Goal: Entertainment & Leisure: Browse casually

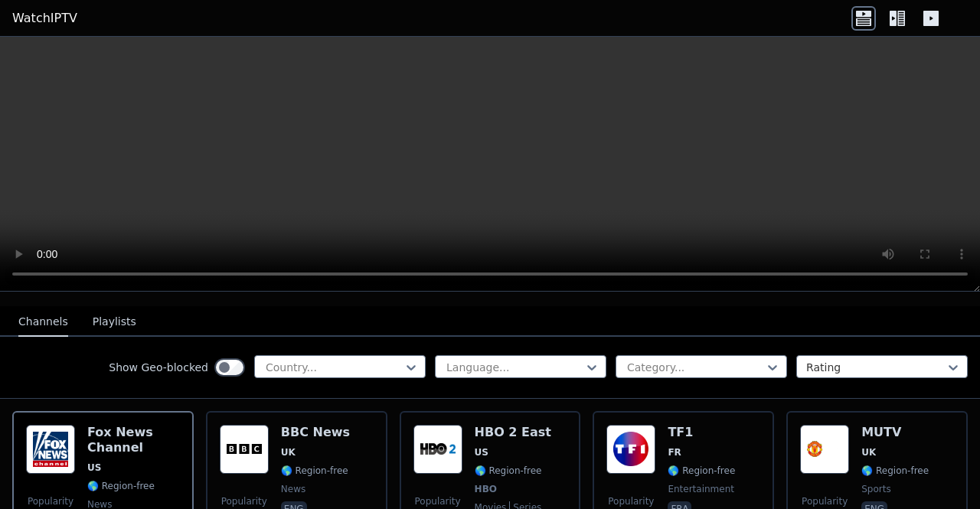
scroll to position [153, 0]
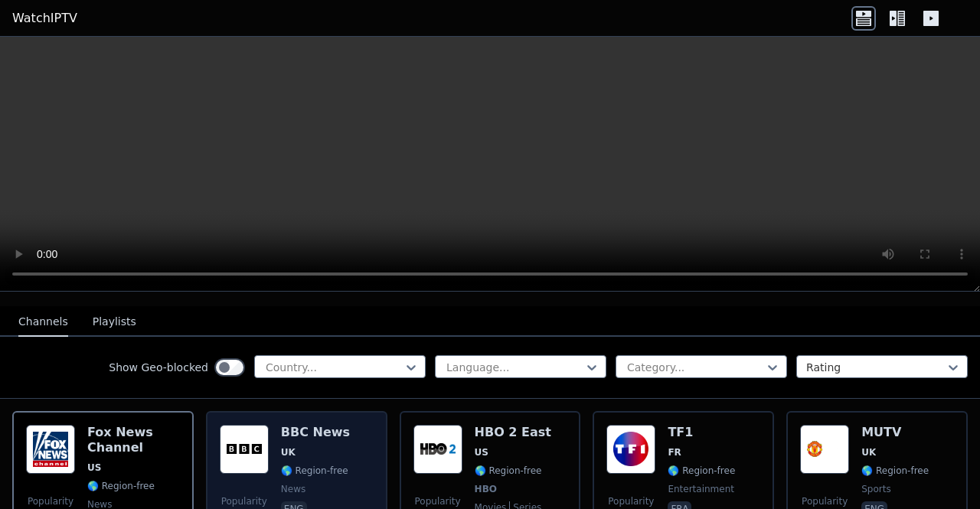
click at [249, 441] on img at bounding box center [244, 449] width 49 height 49
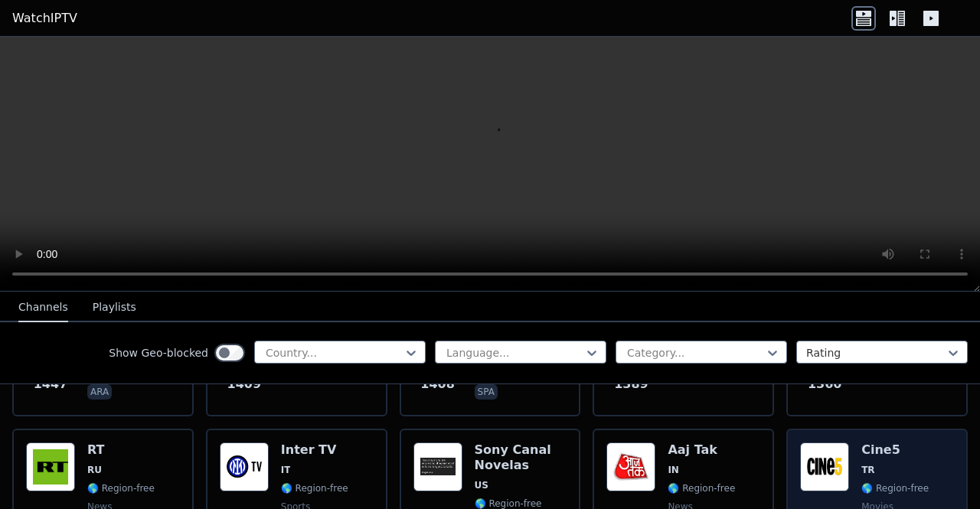
scroll to position [1378, 0]
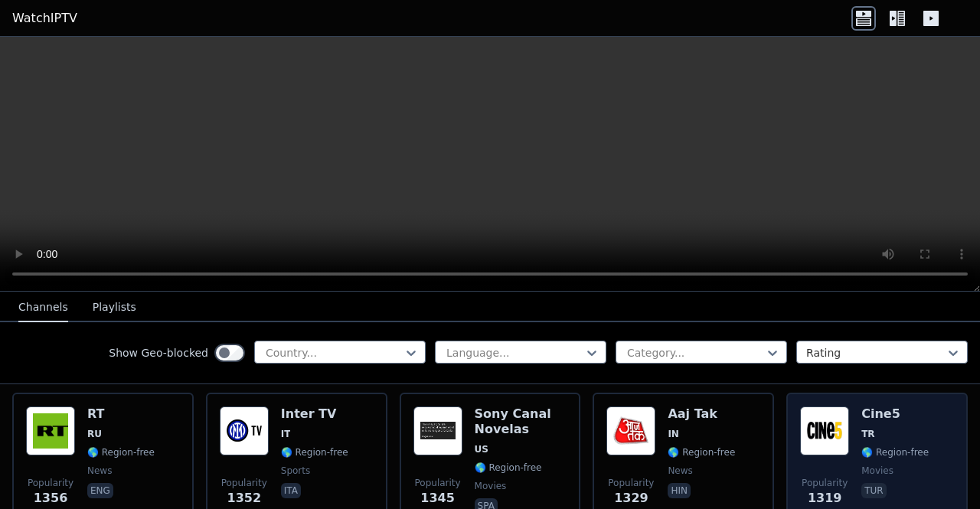
click at [822, 410] on img at bounding box center [824, 430] width 49 height 49
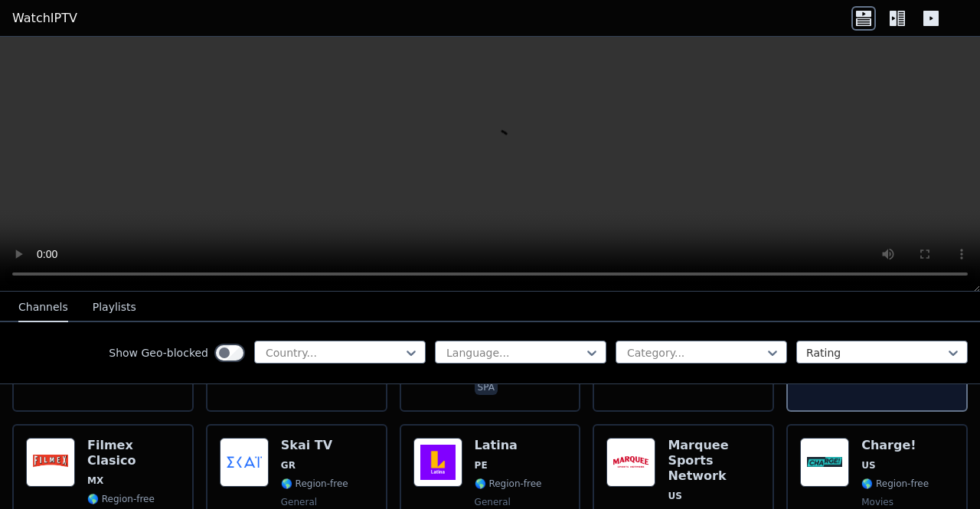
scroll to position [1531, 0]
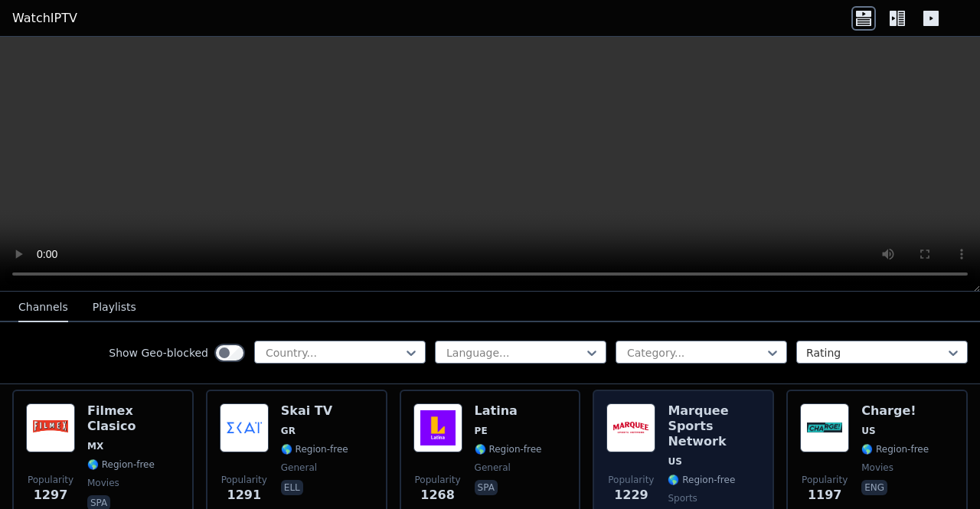
click at [621, 412] on img at bounding box center [630, 427] width 49 height 49
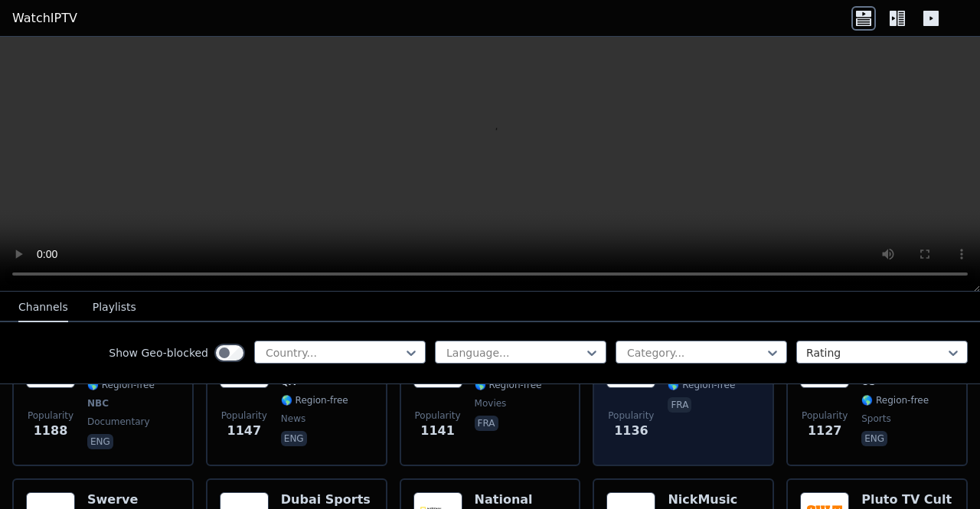
scroll to position [1684, 0]
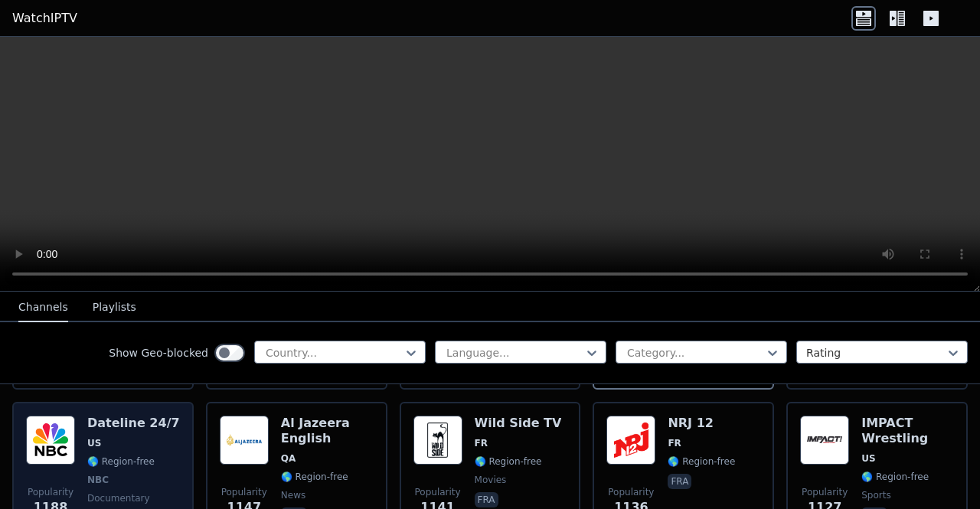
click at [52, 416] on img at bounding box center [50, 440] width 49 height 49
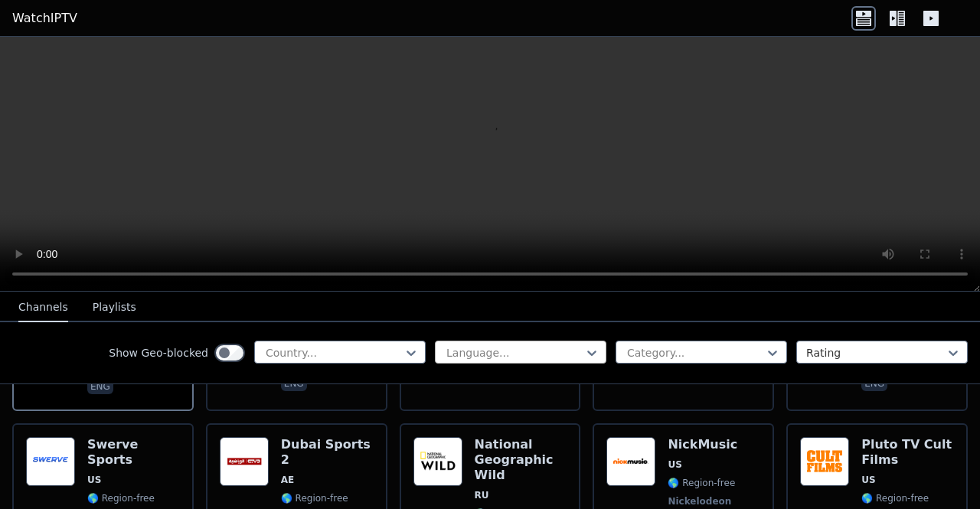
scroll to position [1837, 0]
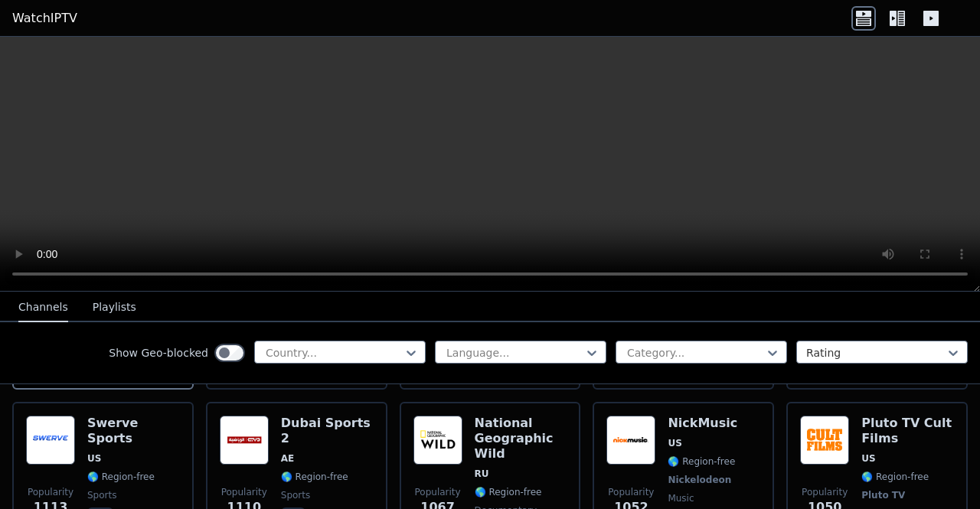
click at [830, 308] on nav "Channels Playlists" at bounding box center [490, 307] width 980 height 31
click at [110, 299] on button "Playlists" at bounding box center [115, 307] width 44 height 29
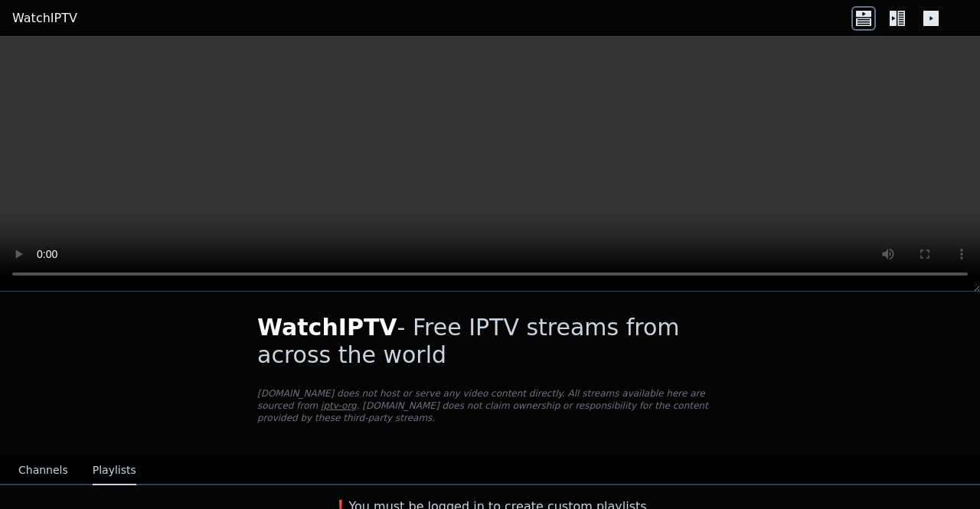
click at [34, 465] on button "Channels" at bounding box center [43, 470] width 50 height 29
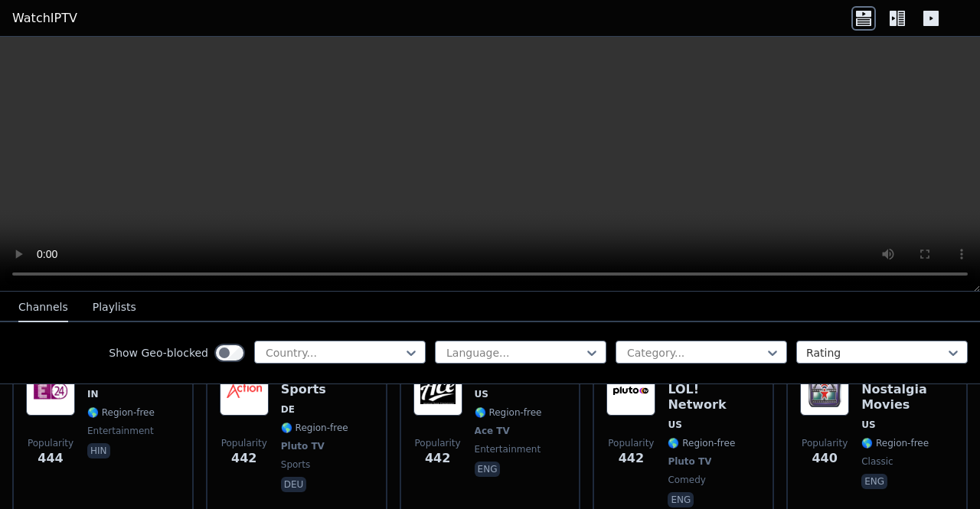
scroll to position [6024, 0]
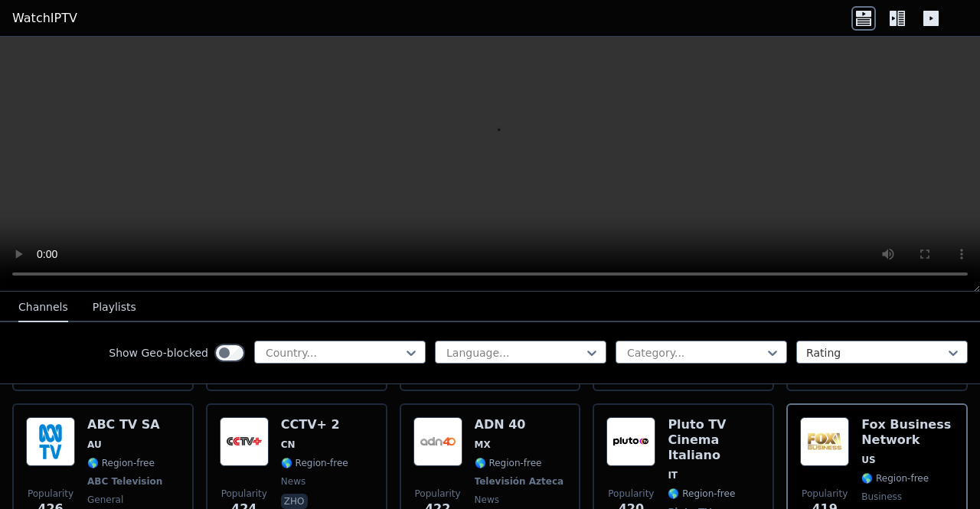
scroll to position [6254, 0]
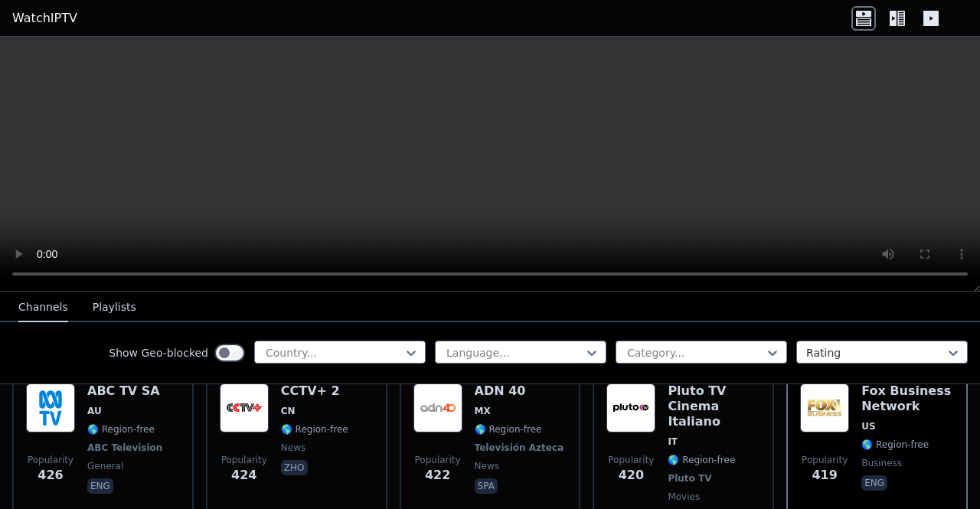
click at [899, 21] on icon at bounding box center [897, 18] width 24 height 24
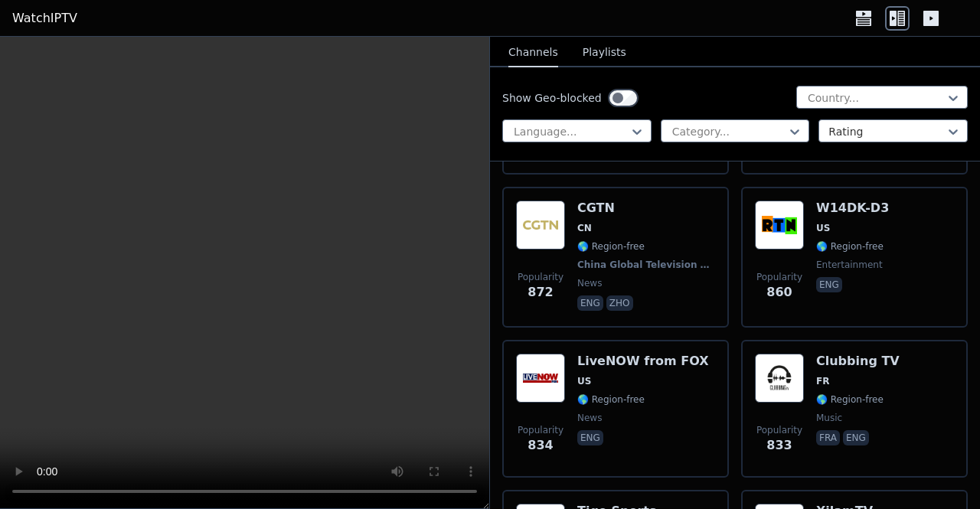
scroll to position [7366, 0]
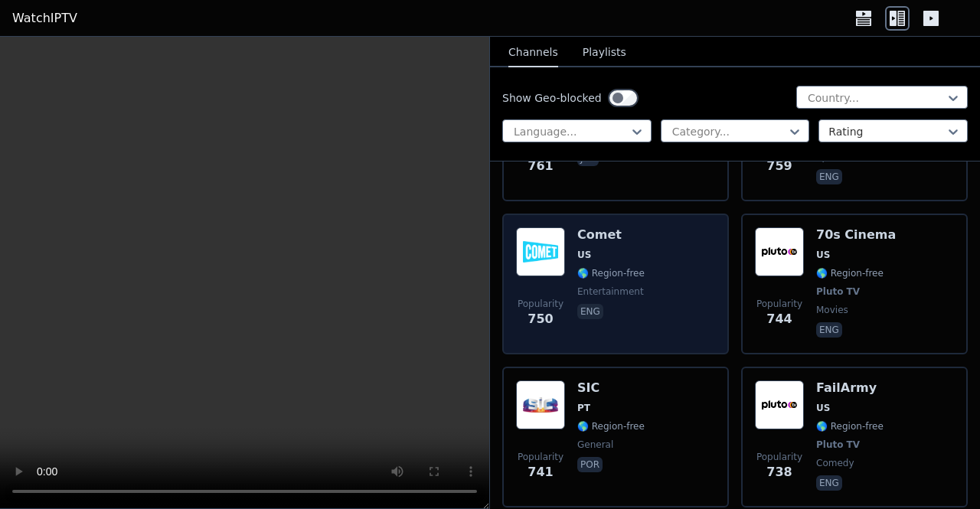
click at [609, 253] on span "US" at bounding box center [610, 255] width 67 height 12
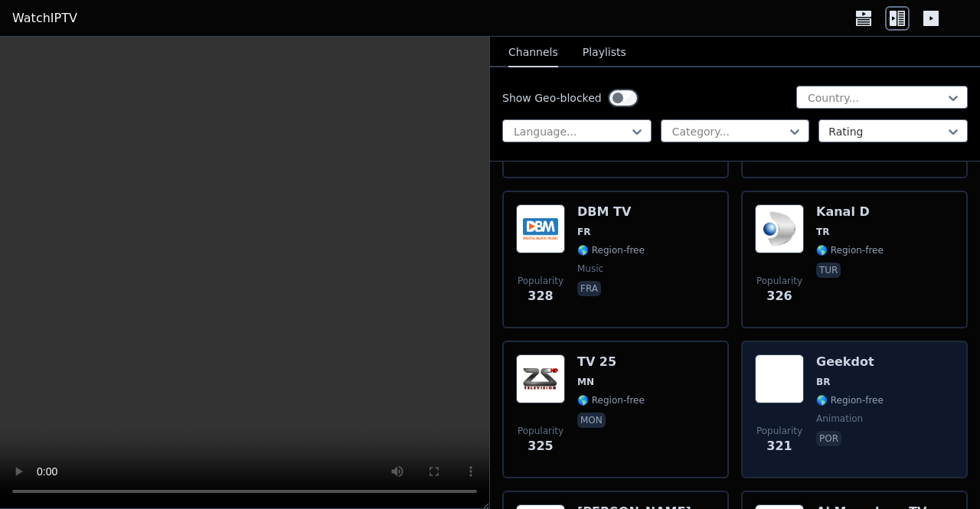
scroll to position [18687, 0]
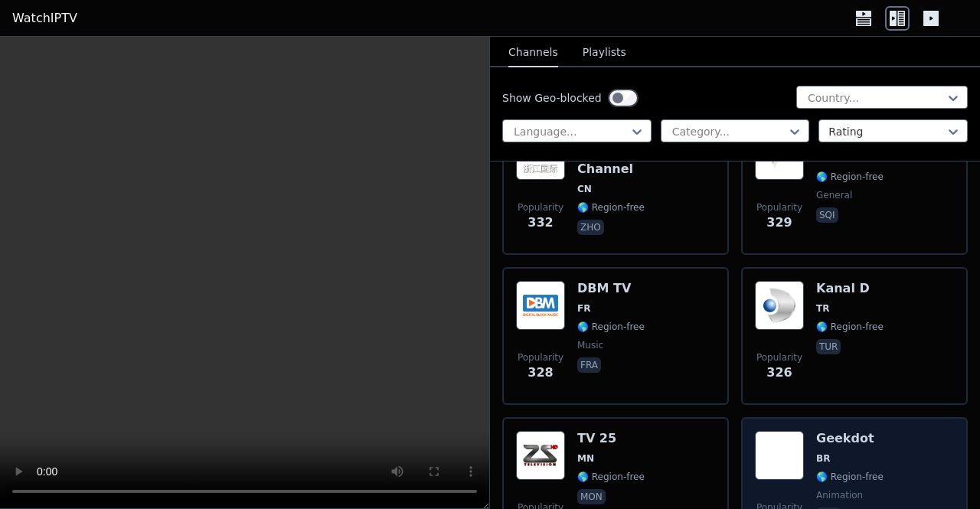
click at [785, 431] on img at bounding box center [779, 455] width 49 height 49
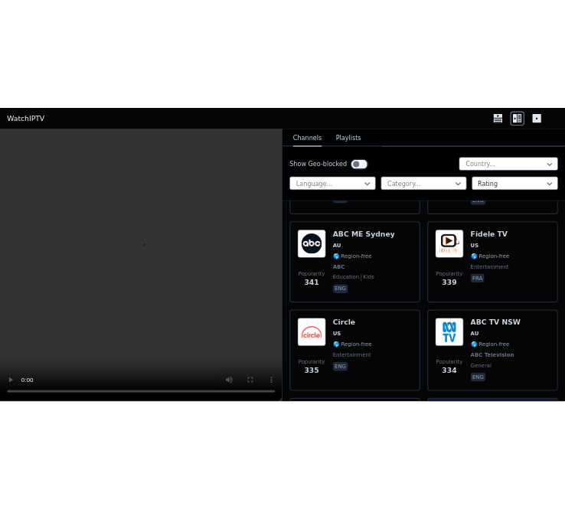
scroll to position [18075, 0]
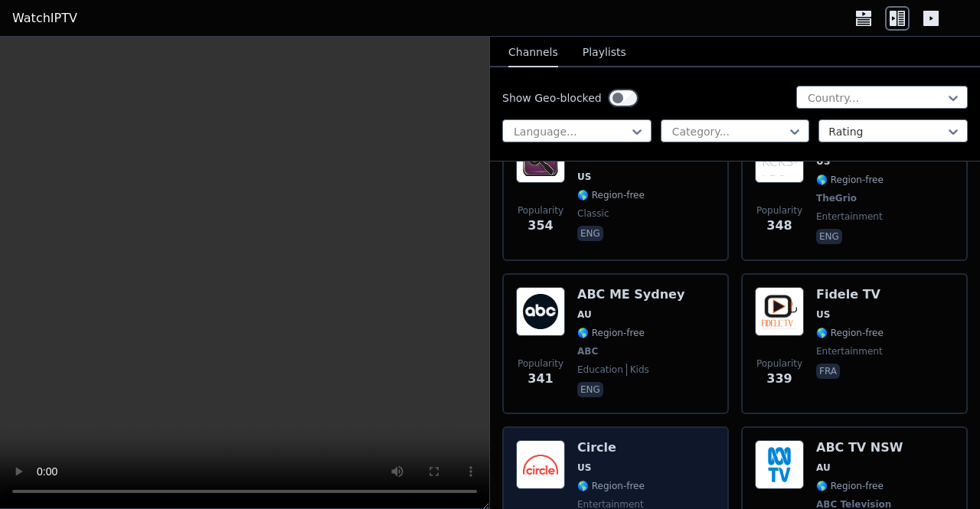
click at [632, 480] on span "🌎 Region-free" at bounding box center [610, 486] width 67 height 12
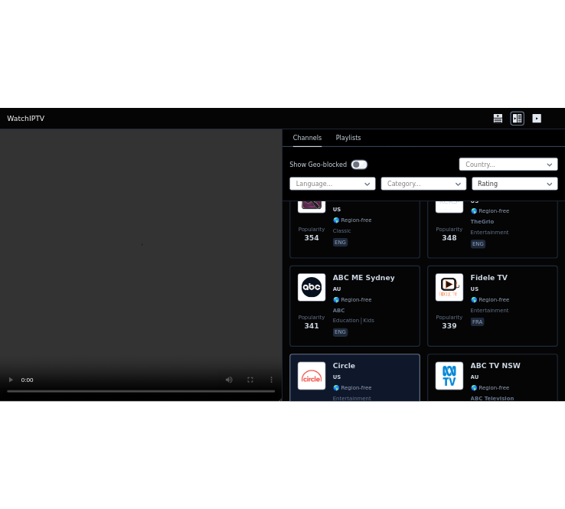
scroll to position [35738, 0]
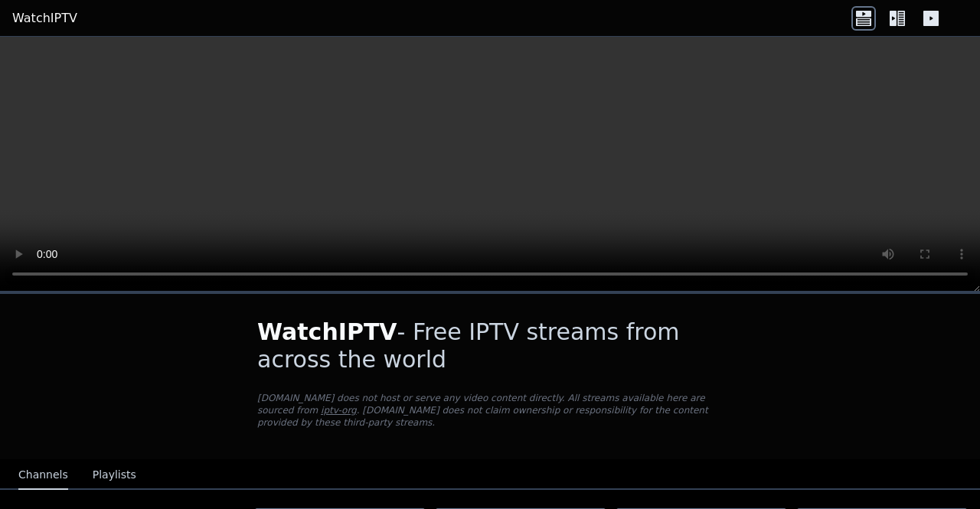
click at [564, 18] on icon at bounding box center [901, 18] width 8 height 15
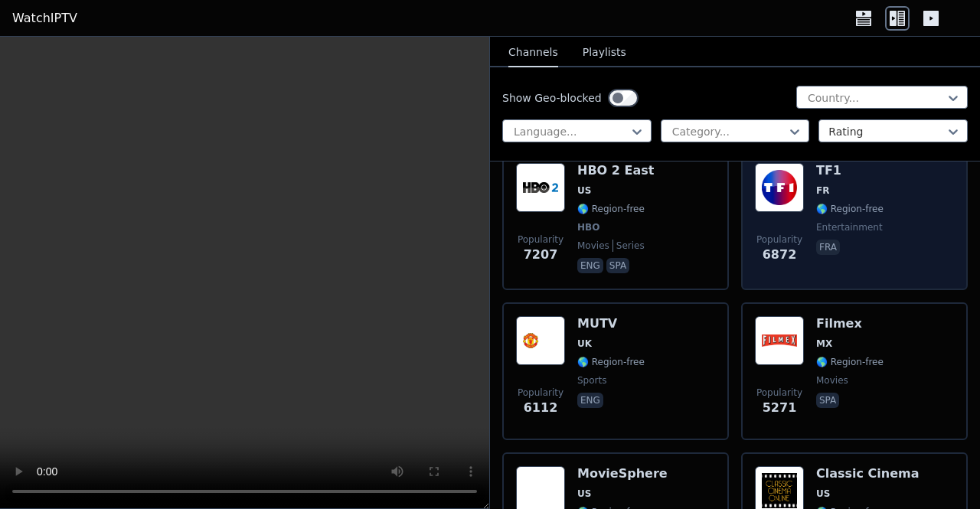
scroll to position [383, 0]
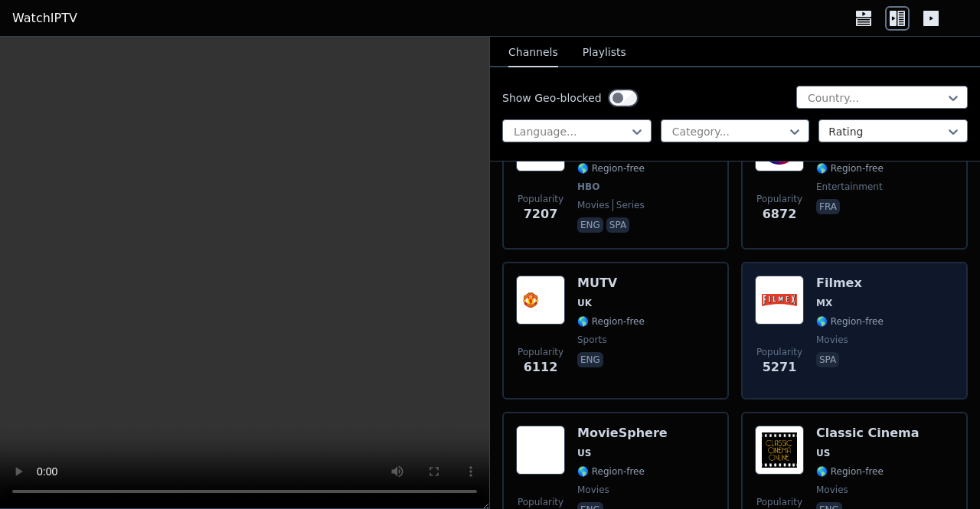
click at [564, 305] on img at bounding box center [779, 300] width 49 height 49
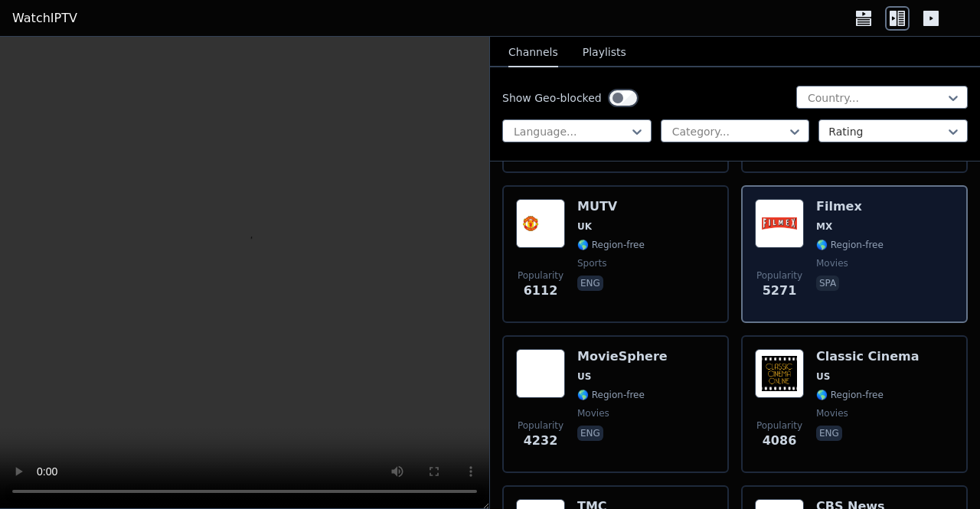
scroll to position [536, 0]
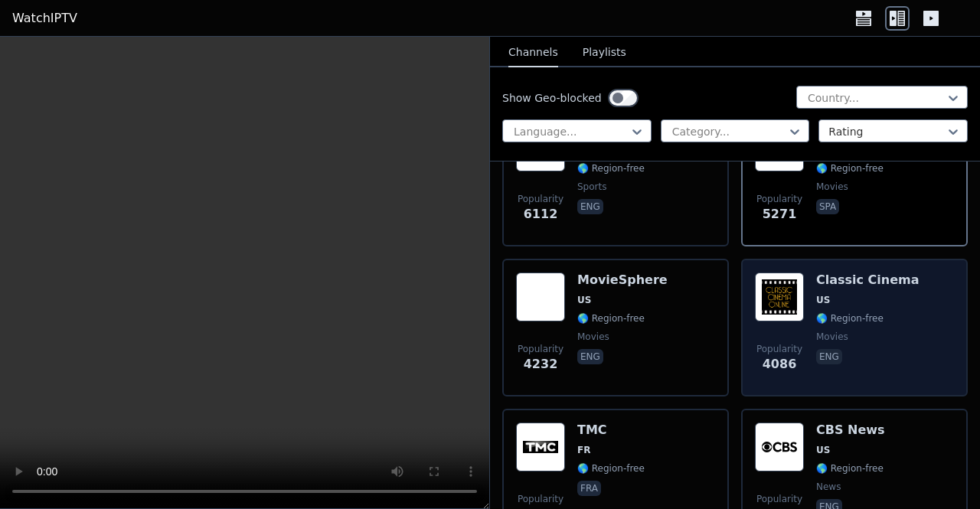
click at [564, 294] on span "US" at bounding box center [867, 300] width 103 height 12
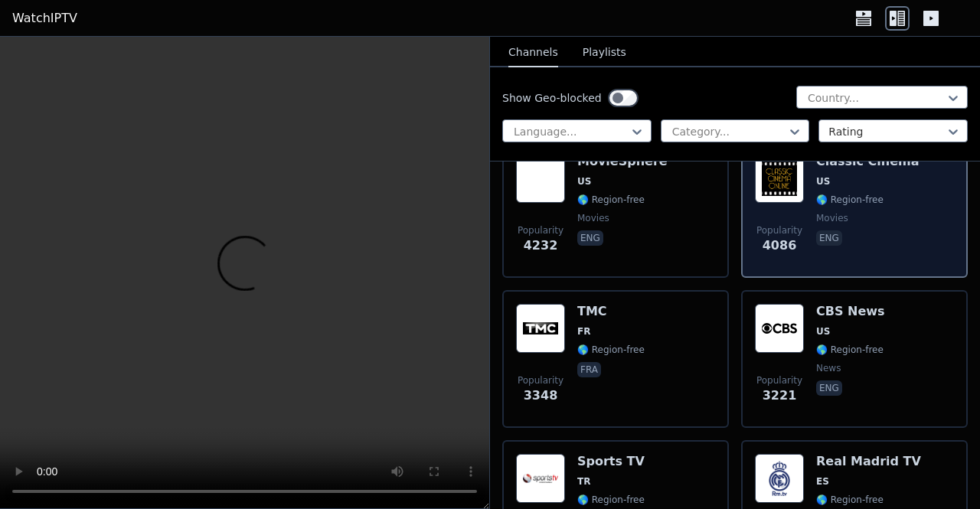
scroll to position [689, 0]
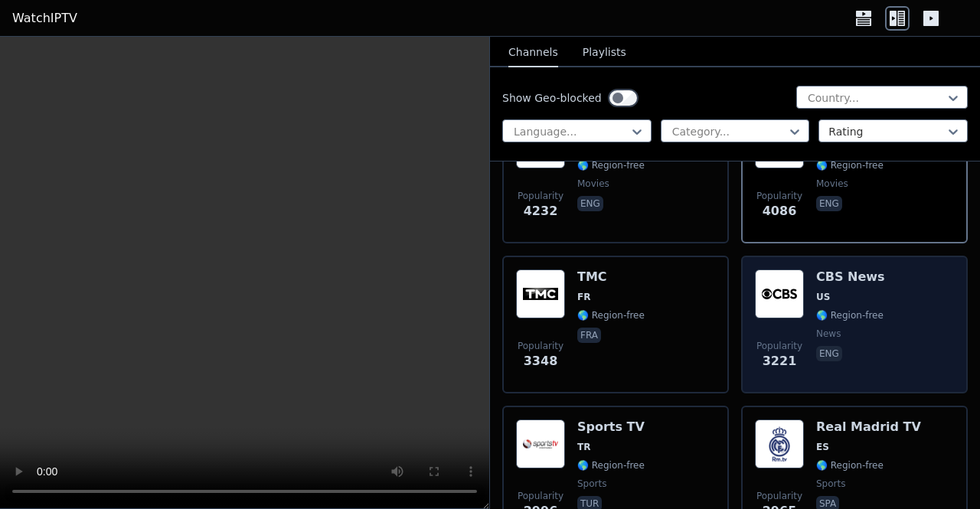
click at [564, 303] on div "CBS News US 🌎 Region-free news eng" at bounding box center [850, 324] width 69 height 110
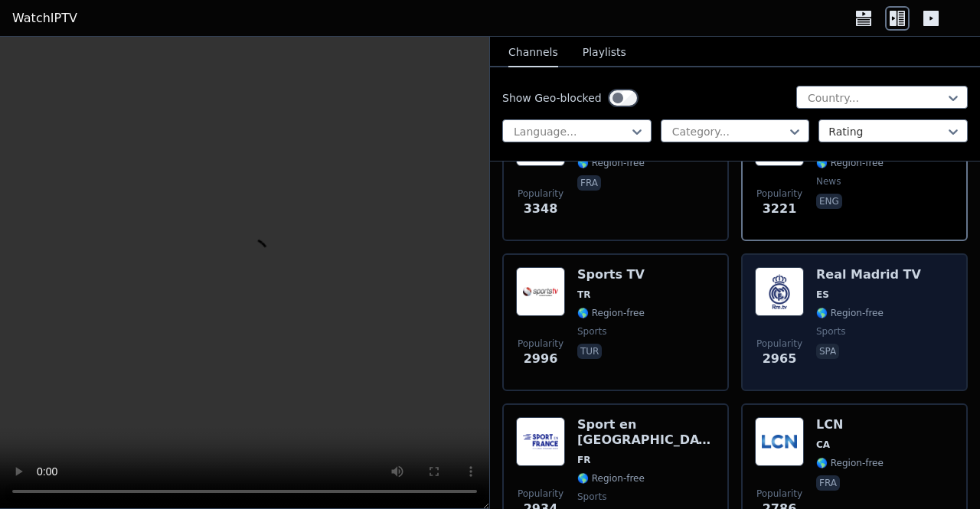
scroll to position [842, 0]
click at [564, 298] on span "ES" at bounding box center [868, 294] width 105 height 12
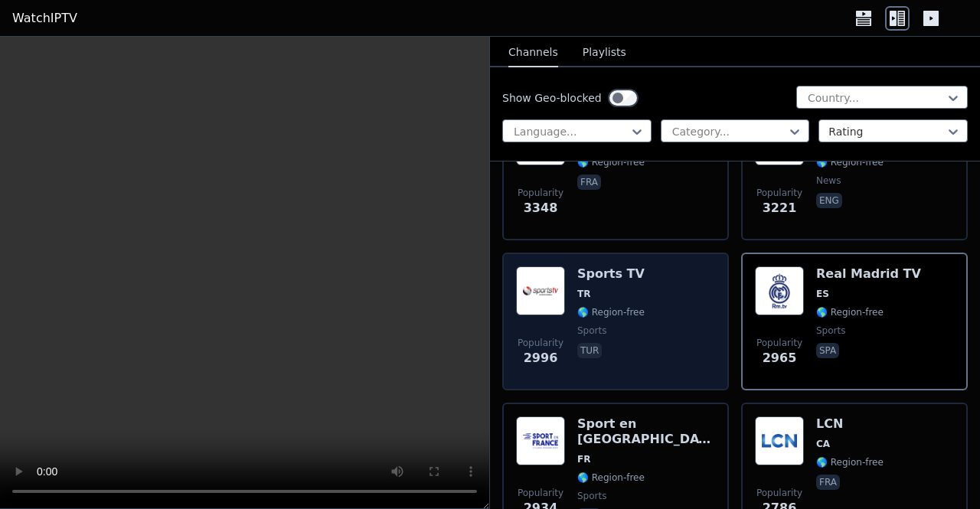
click at [564, 299] on span "TR" at bounding box center [610, 294] width 67 height 12
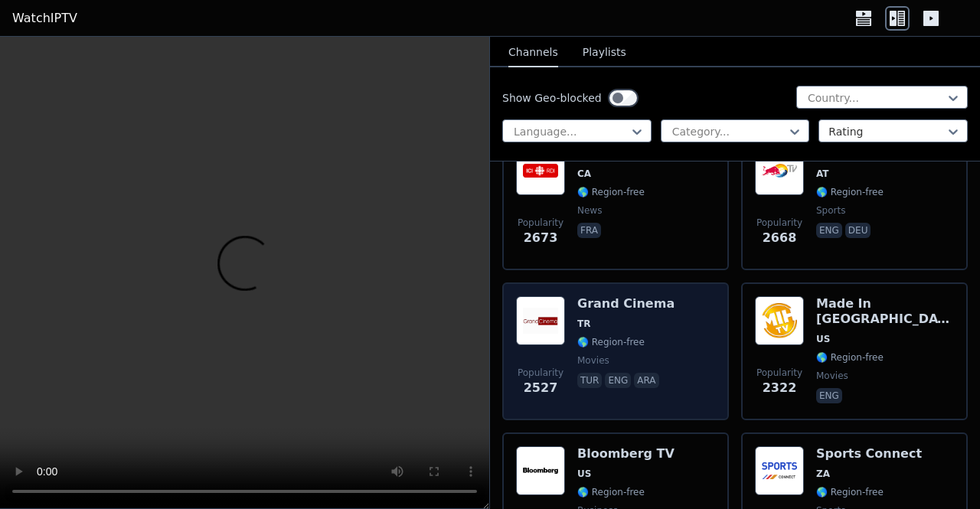
scroll to position [1301, 0]
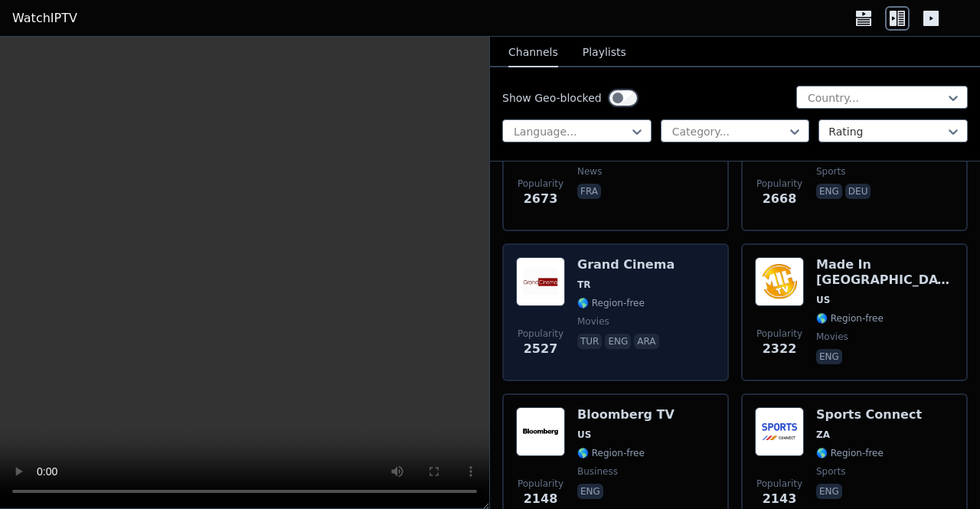
click at [564, 289] on span "TR" at bounding box center [625, 285] width 97 height 12
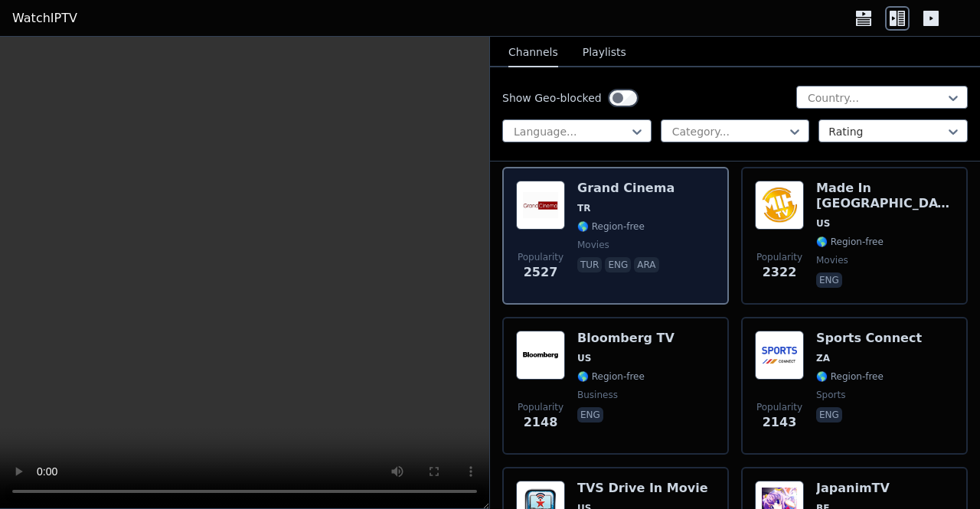
scroll to position [1454, 0]
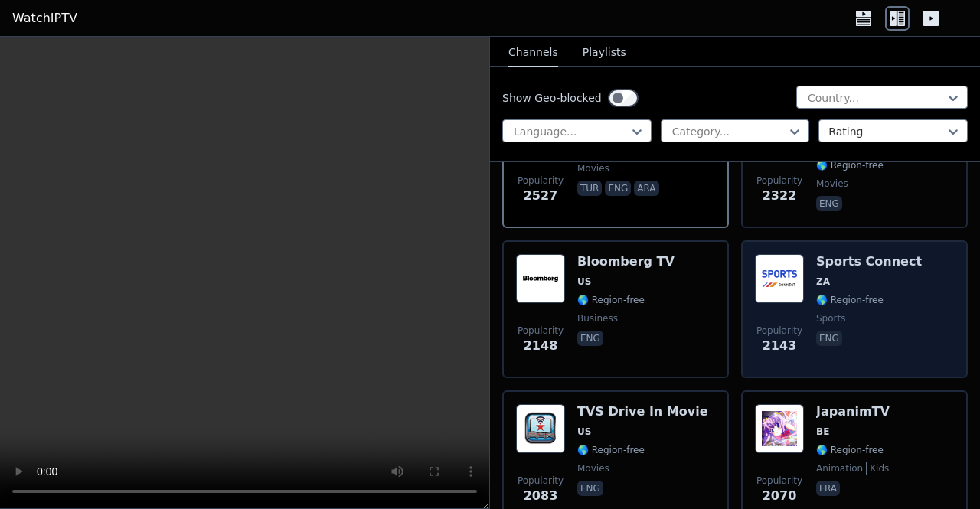
click at [564, 294] on span "🌎 Region-free" at bounding box center [849, 300] width 67 height 12
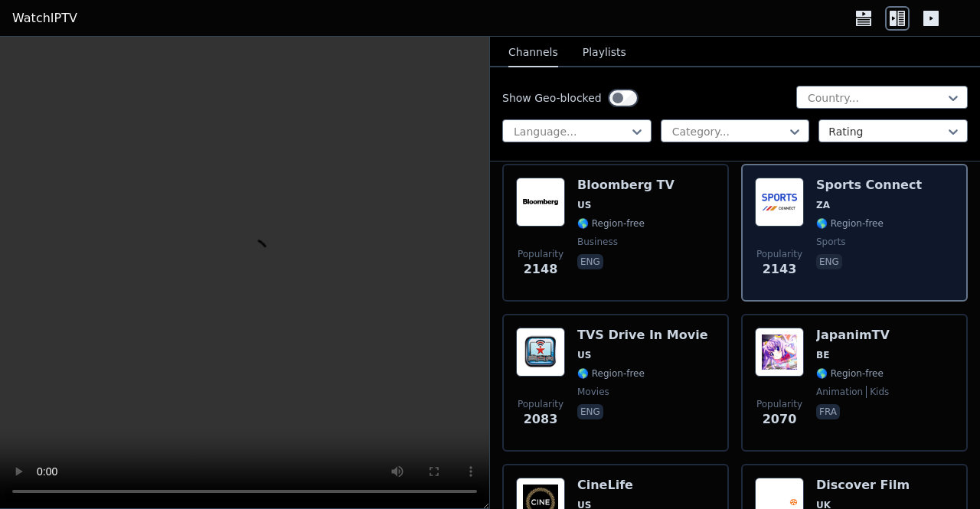
scroll to position [1607, 0]
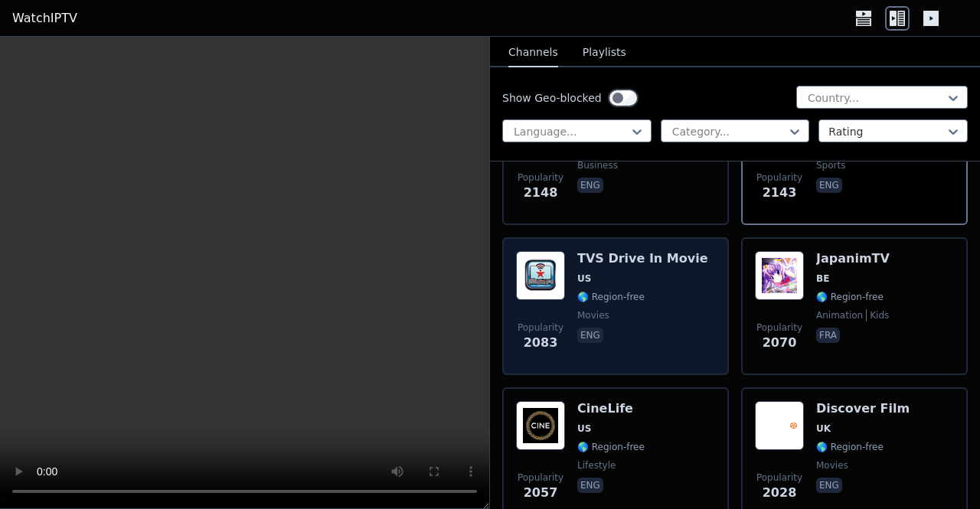
click at [564, 277] on span "US" at bounding box center [642, 279] width 131 height 12
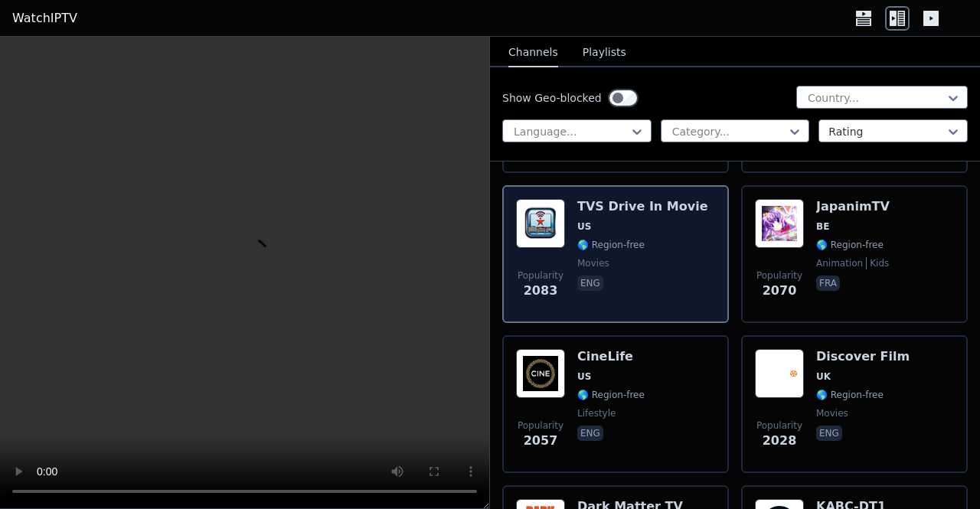
scroll to position [1684, 0]
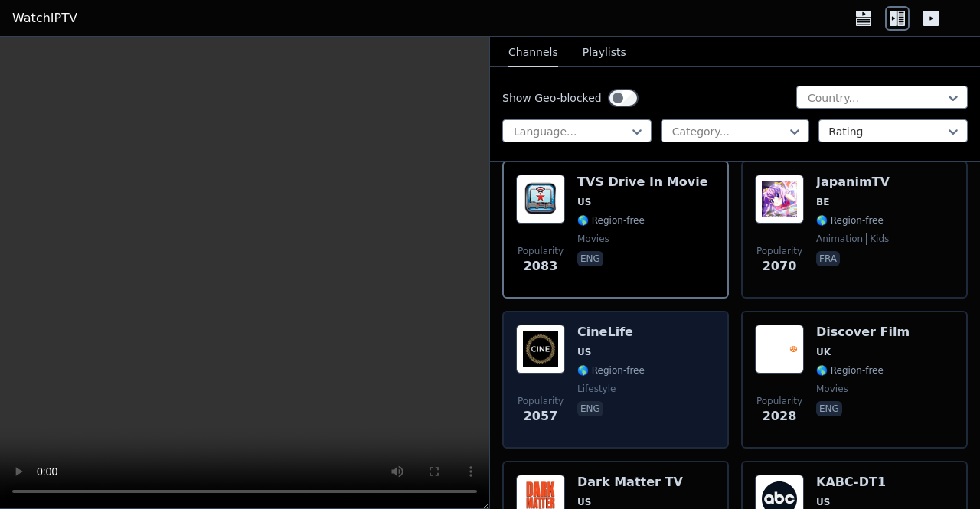
click at [564, 350] on span "US" at bounding box center [610, 352] width 67 height 12
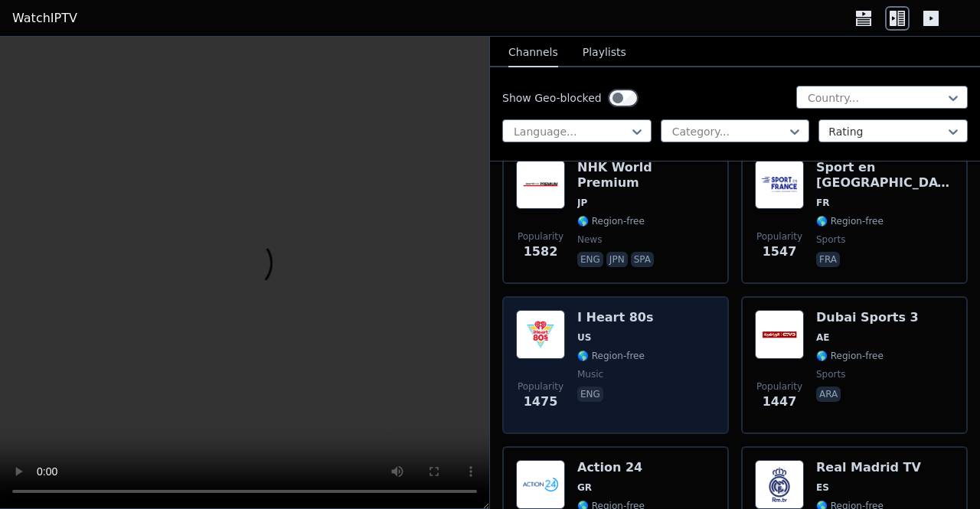
scroll to position [2603, 0]
click at [564, 324] on h6 "I Heart 80s" at bounding box center [615, 316] width 76 height 15
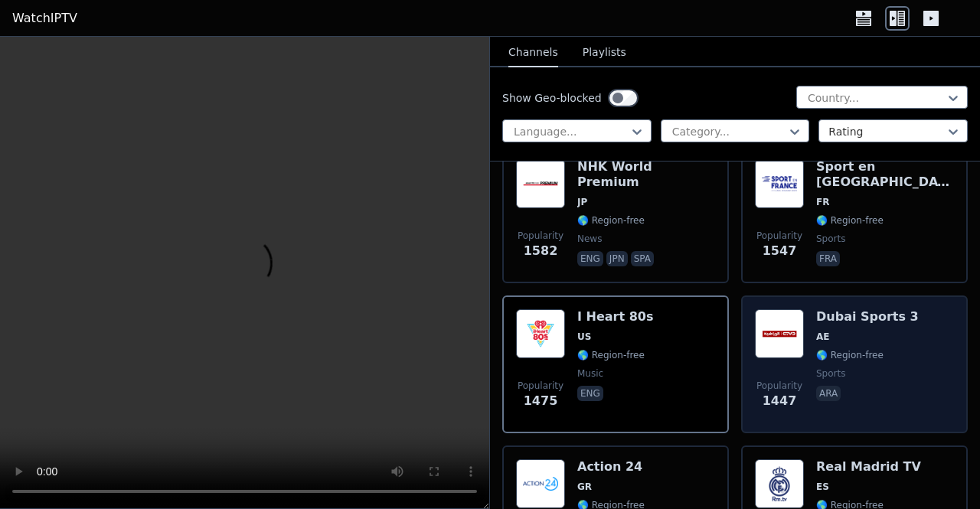
scroll to position [2679, 0]
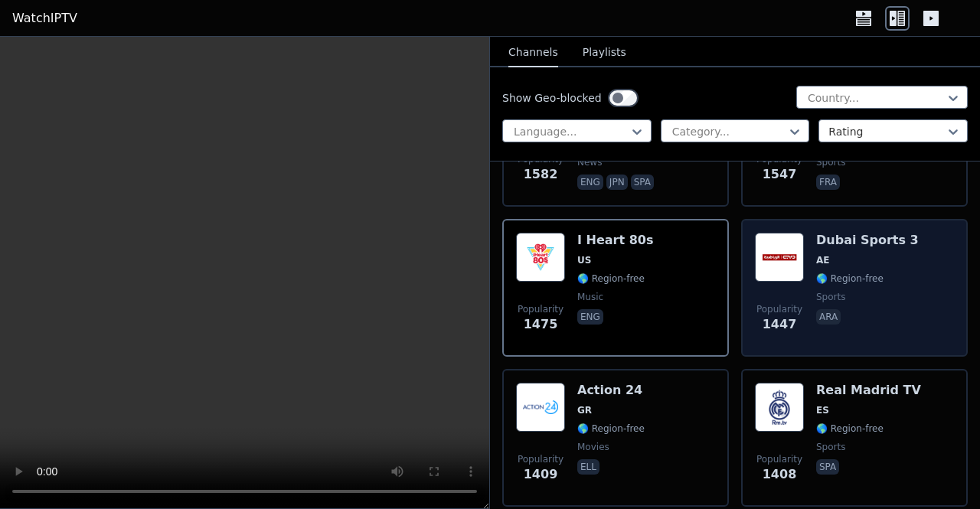
click at [564, 265] on span "AE" at bounding box center [867, 260] width 103 height 12
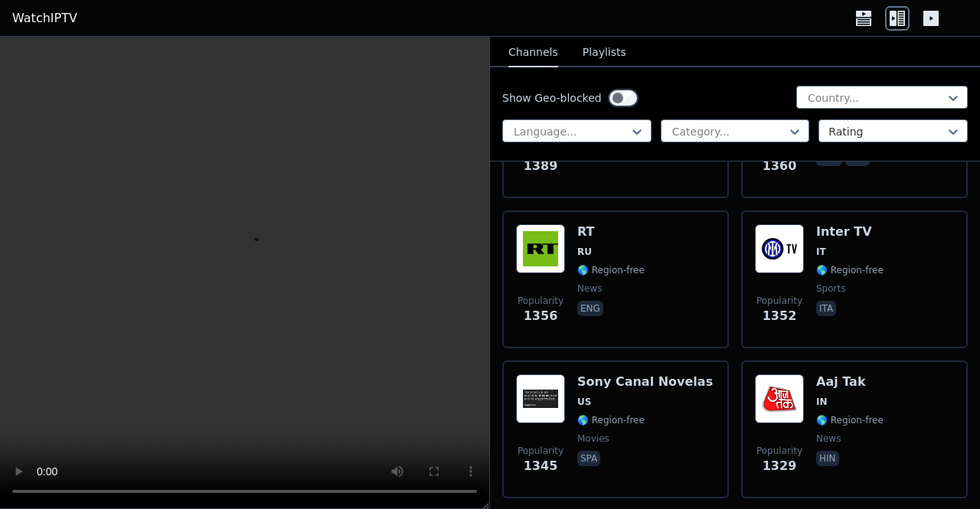
scroll to position [3138, 0]
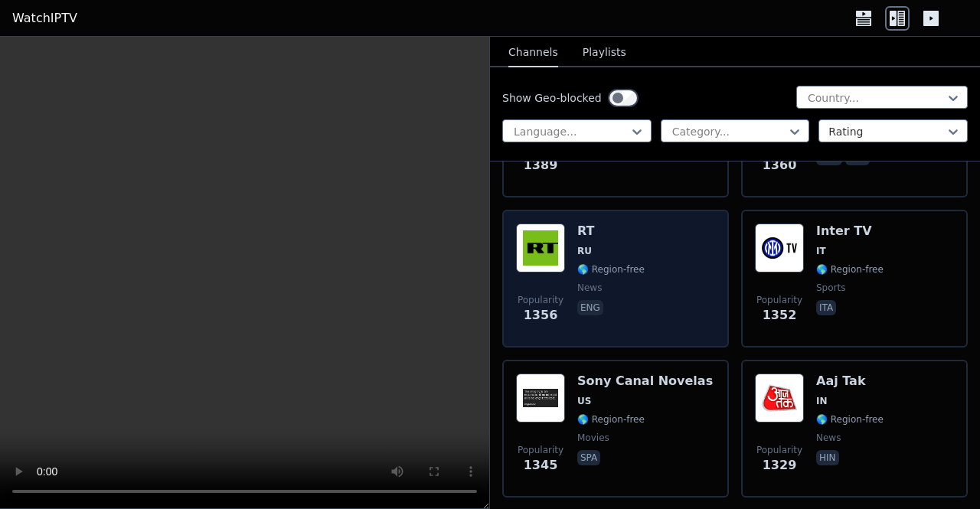
click at [564, 269] on span "🌎 Region-free" at bounding box center [610, 269] width 67 height 12
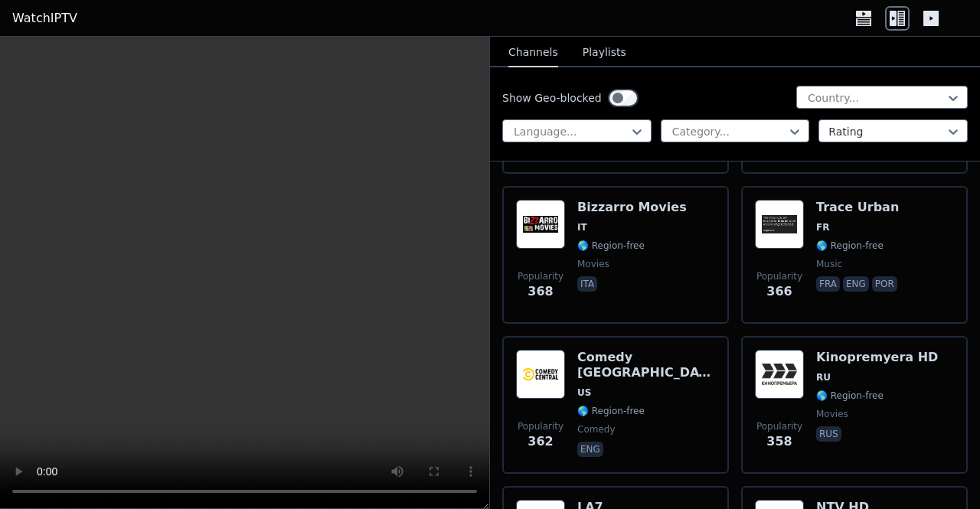
scroll to position [17375, 0]
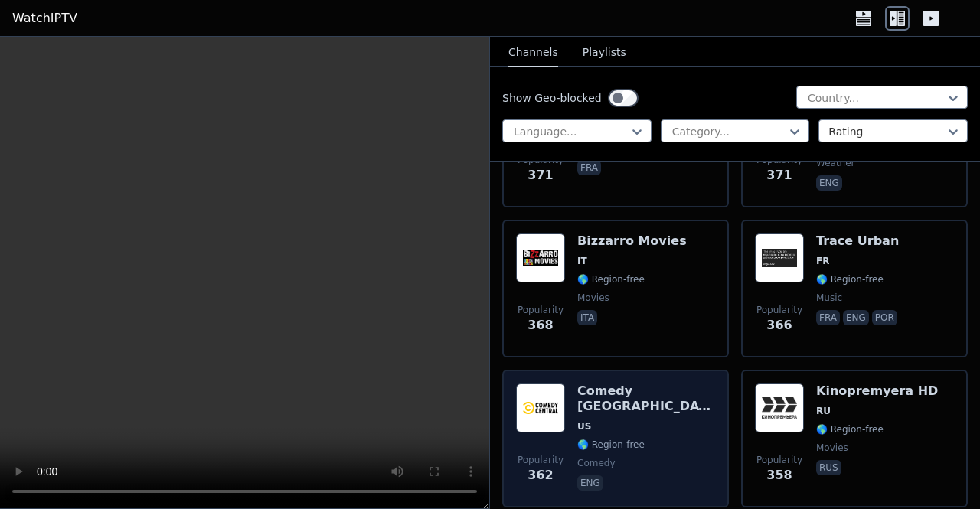
click at [564, 420] on span "US" at bounding box center [646, 426] width 138 height 12
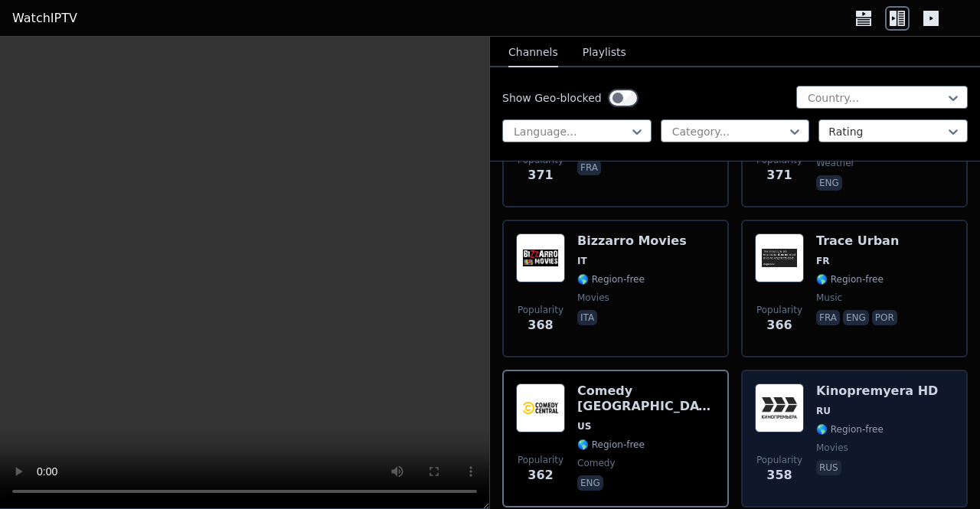
click at [564, 405] on span "RU" at bounding box center [877, 411] width 122 height 12
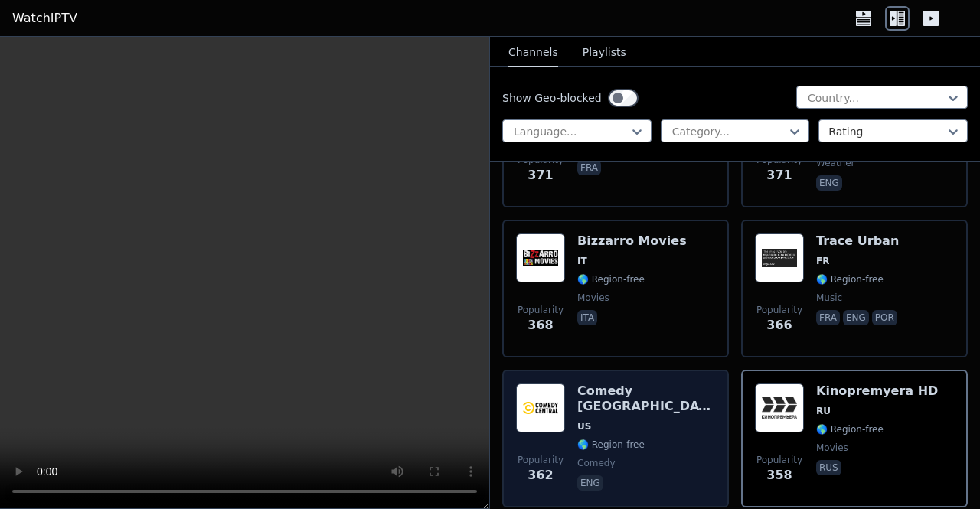
click at [564, 439] on span "🌎 Region-free" at bounding box center [610, 445] width 67 height 12
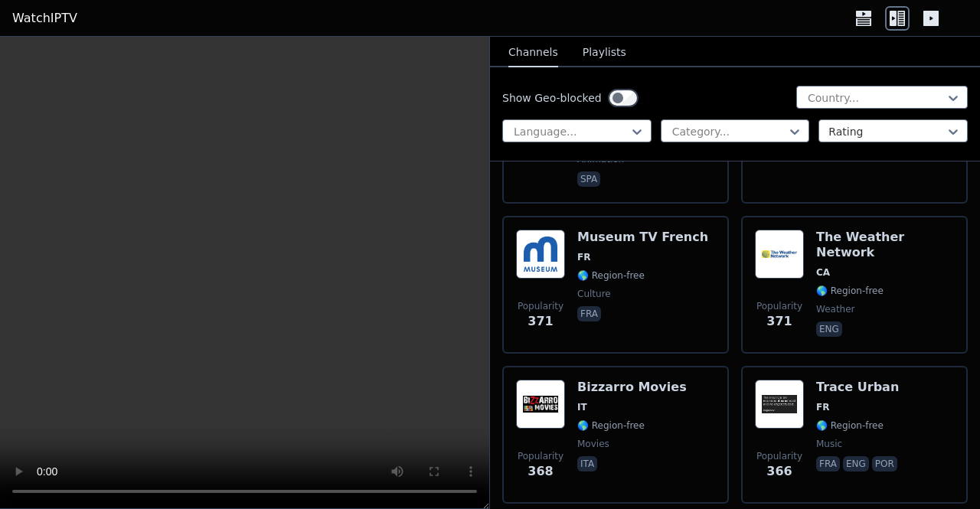
scroll to position [17222, 0]
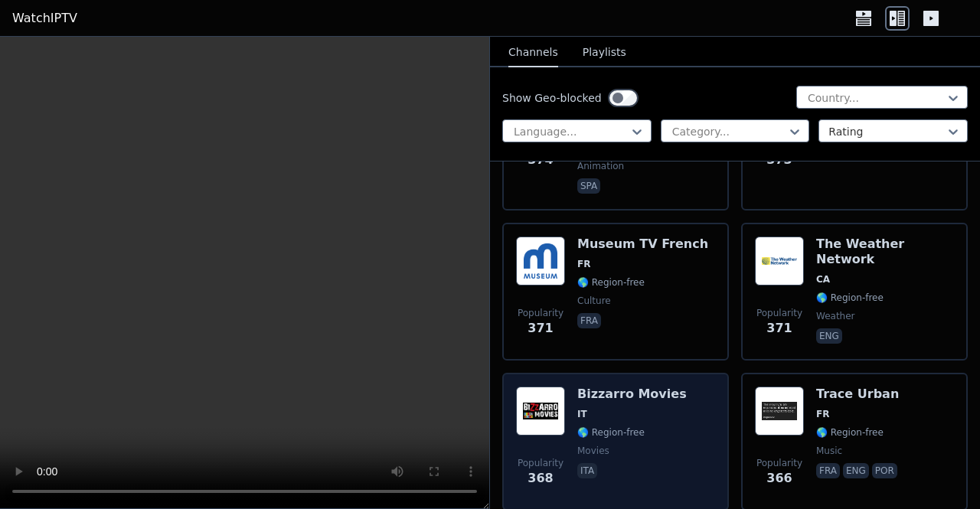
click at [564, 426] on span "🌎 Region-free" at bounding box center [631, 432] width 109 height 12
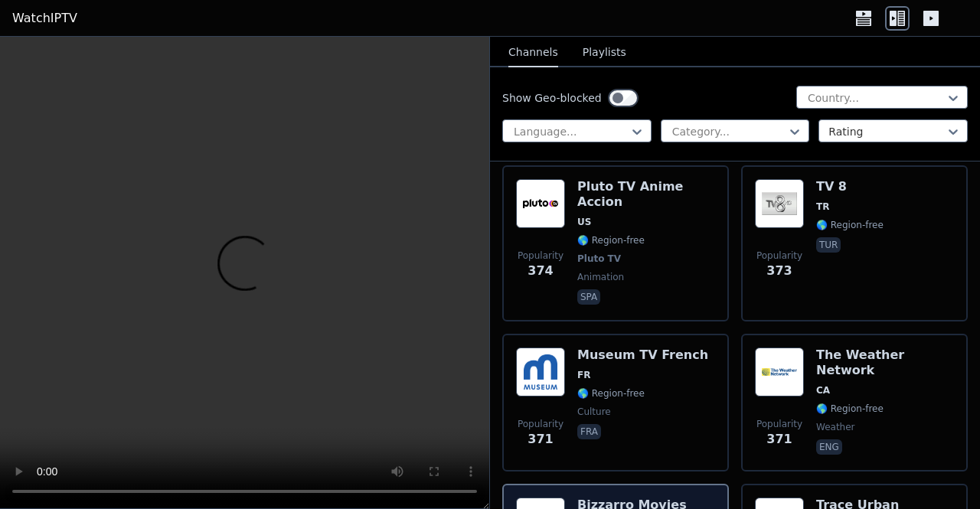
scroll to position [17069, 0]
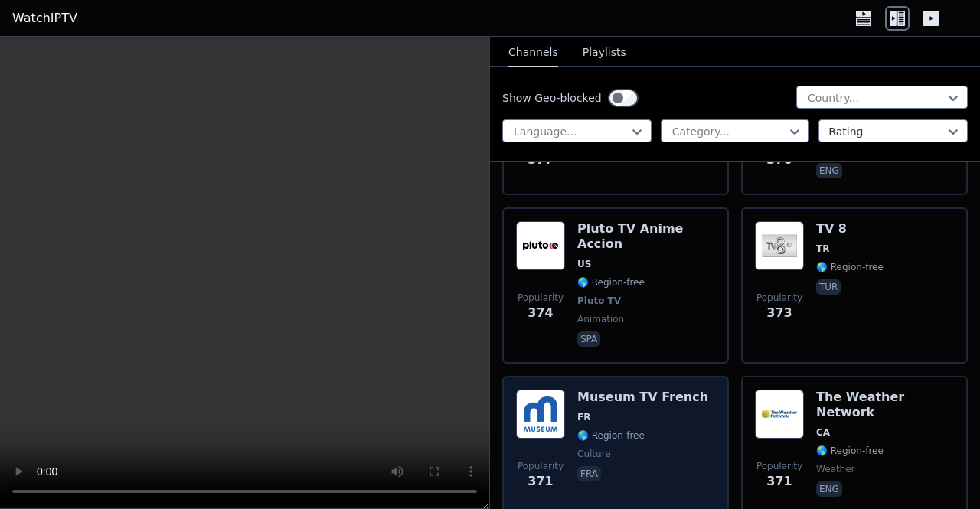
click at [564, 390] on div "Museum TV French FR 🌎 Region-free culture fra" at bounding box center [642, 445] width 131 height 110
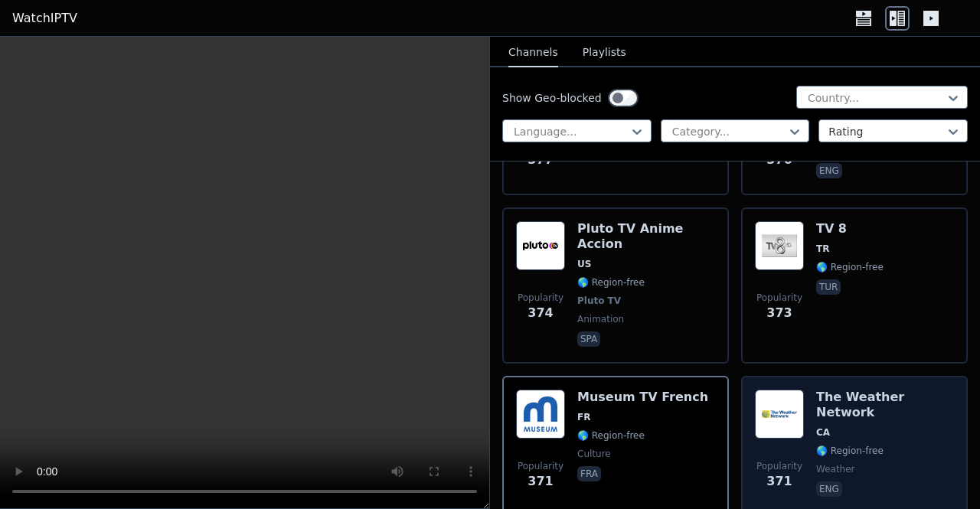
click at [564, 390] on div "Popularity 371 The Weather Network CA 🌎 Region-free weather eng" at bounding box center [854, 445] width 199 height 110
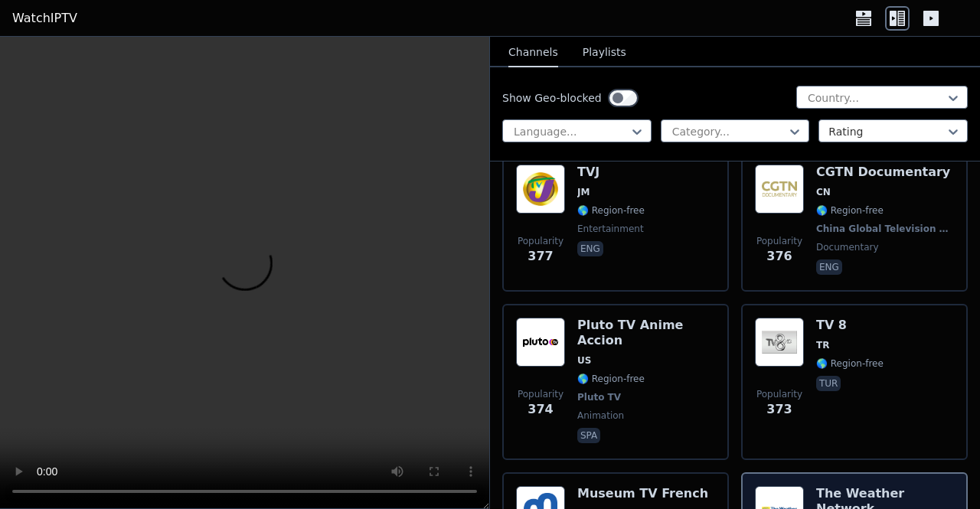
scroll to position [16916, 0]
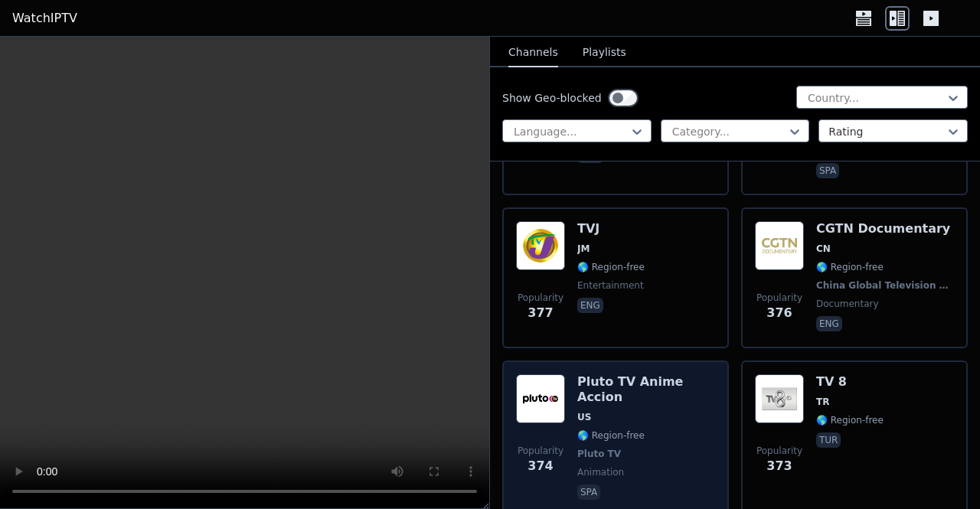
click at [564, 374] on div "Pluto TV Anime Accion US 🌎 Region-free Pluto TV animation spa" at bounding box center [646, 438] width 138 height 129
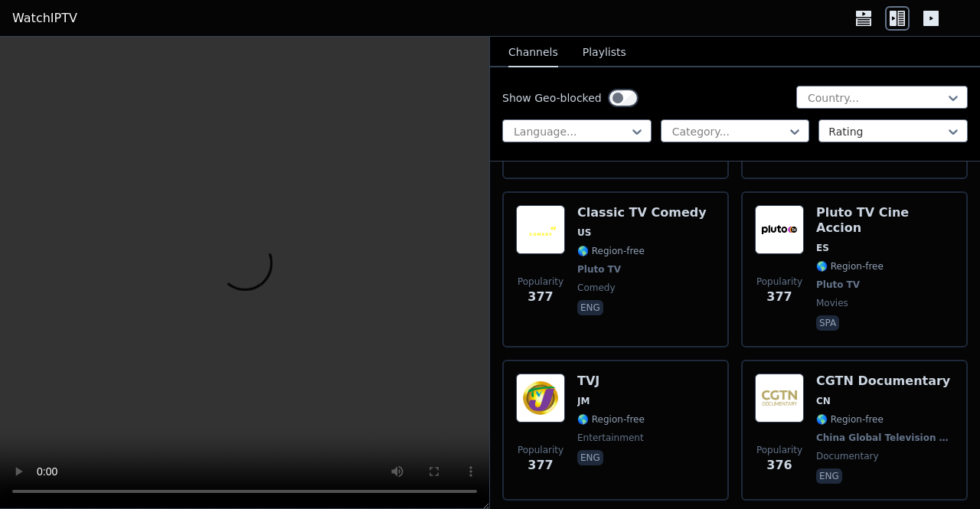
scroll to position [16763, 0]
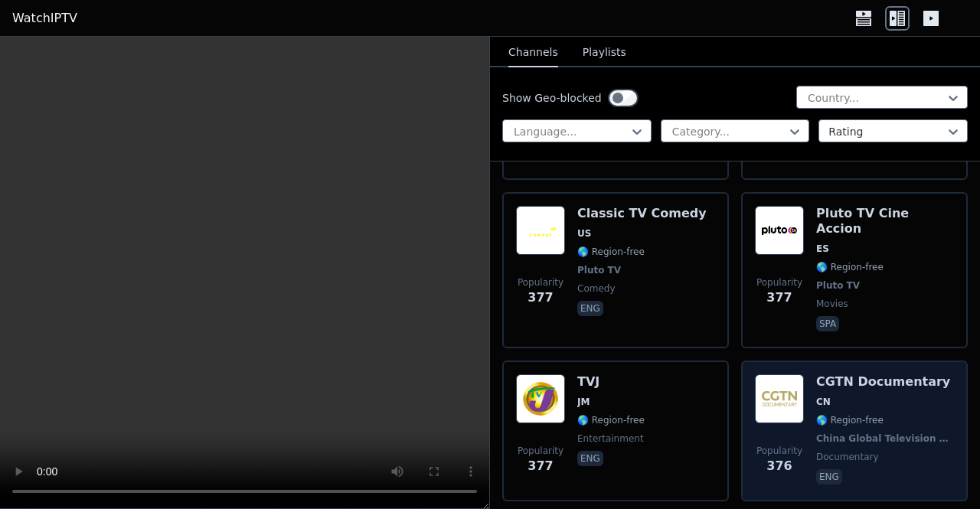
click at [564, 374] on div "CGTN Documentary CN 🌎 Region-free [GEOGRAPHIC_DATA] Global Television Network d…" at bounding box center [885, 430] width 138 height 113
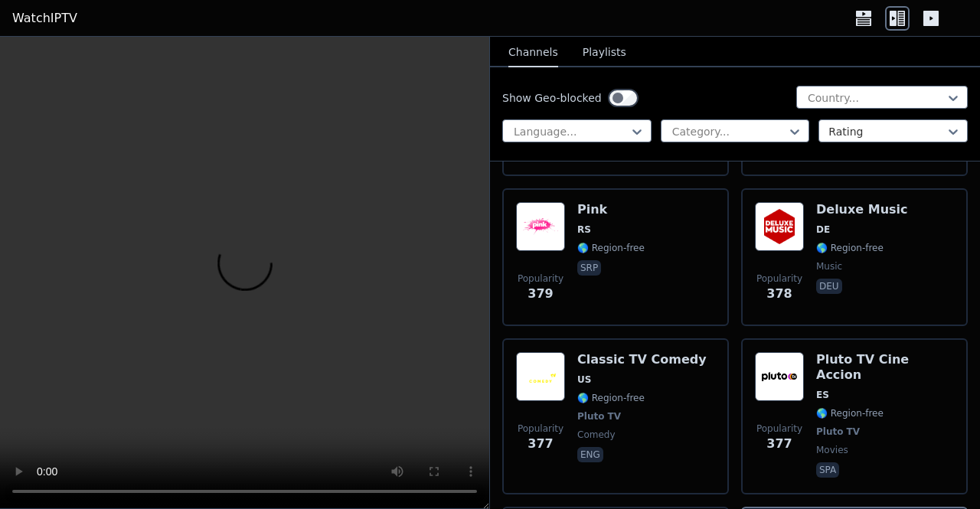
scroll to position [16610, 0]
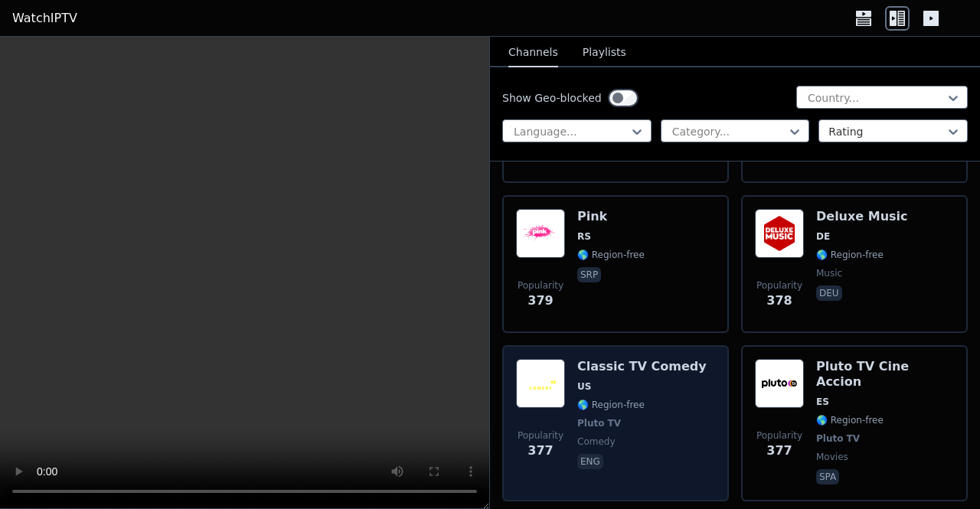
click at [564, 359] on div "Classic TV Comedy US 🌎 Region-free Pluto TV comedy eng" at bounding box center [641, 423] width 129 height 129
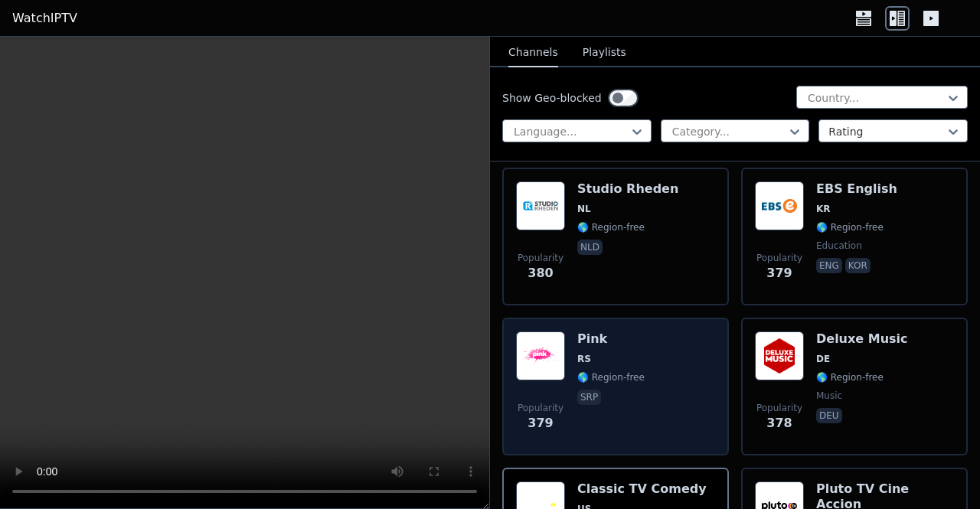
scroll to position [16456, 0]
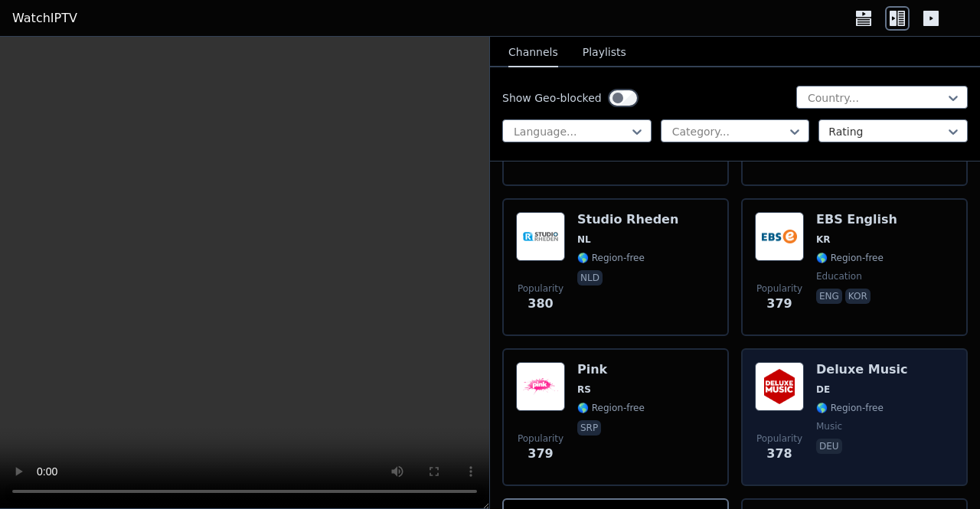
click at [564, 383] on span "DE" at bounding box center [862, 389] width 92 height 12
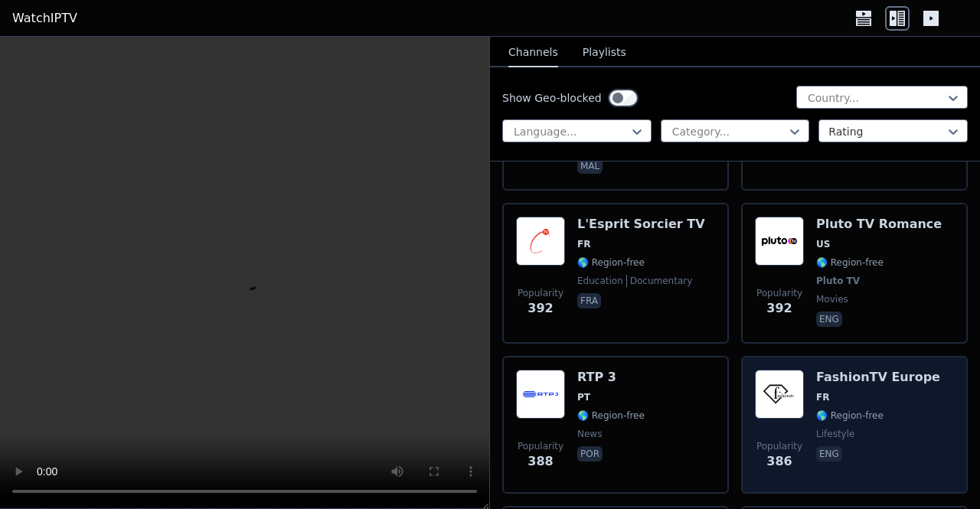
scroll to position [15997, 0]
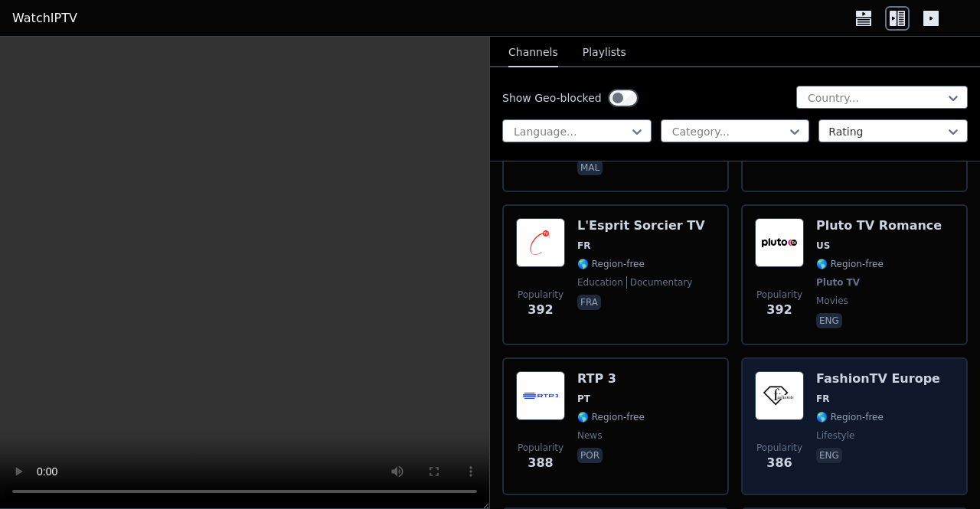
click at [564, 393] on span "FR" at bounding box center [878, 399] width 124 height 12
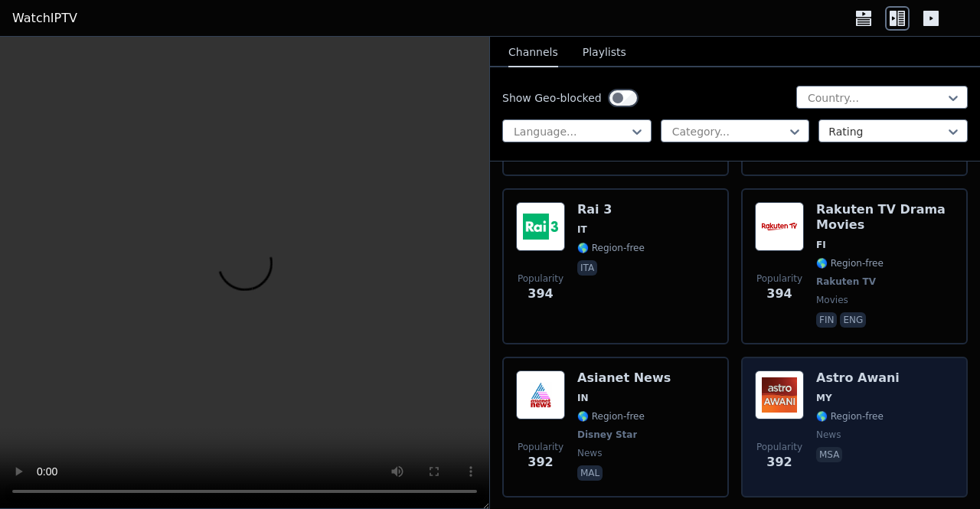
scroll to position [15691, 0]
click at [564, 371] on div "Astro Awani MY 🌎 Region-free news msa" at bounding box center [857, 427] width 83 height 113
